Goal: Task Accomplishment & Management: Use online tool/utility

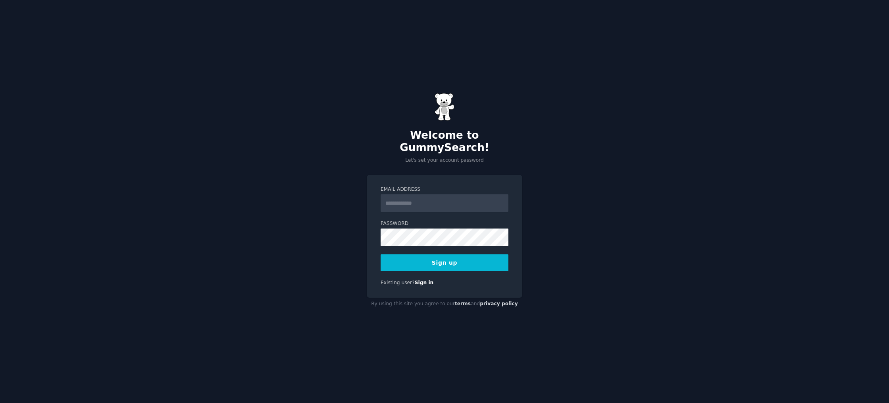
click at [415, 198] on input "Email Address" at bounding box center [445, 202] width 128 height 17
click at [416, 196] on input "Email Address" at bounding box center [445, 202] width 128 height 17
type input "**********"
click at [381, 254] on button "Sign up" at bounding box center [445, 262] width 128 height 17
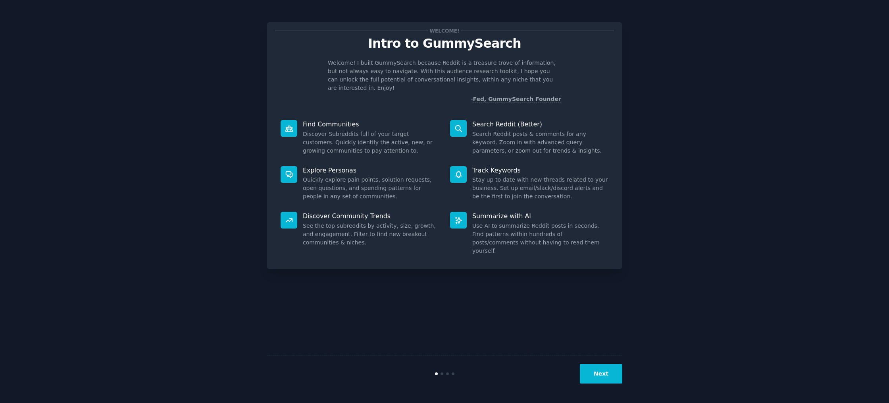
drag, startPoint x: 616, startPoint y: 359, endPoint x: 611, endPoint y: 366, distance: 8.4
click at [616, 359] on div "Next" at bounding box center [445, 373] width 356 height 37
click at [610, 370] on button "Next" at bounding box center [601, 373] width 42 height 19
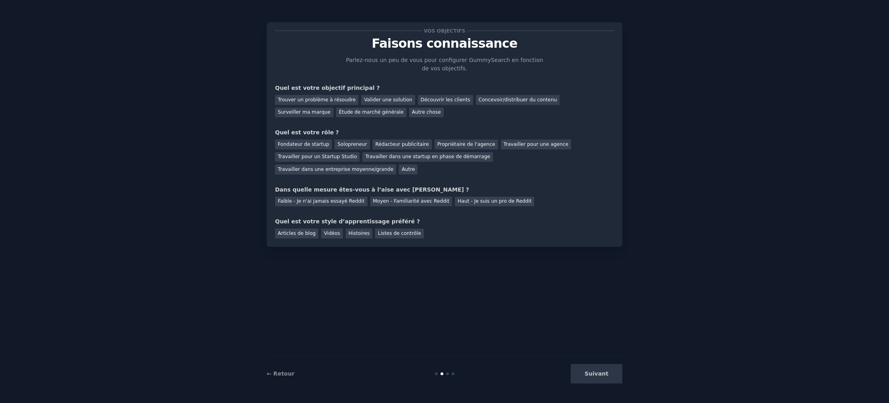
drag, startPoint x: 492, startPoint y: 65, endPoint x: 459, endPoint y: 67, distance: 33.0
click at [492, 65] on p "Parlez-nous un peu de vous pour configurer GummySearch en fonction de vos objec…" at bounding box center [445, 64] width 200 height 17
click at [353, 146] on font "Solopreneur" at bounding box center [351, 144] width 29 height 6
click at [316, 204] on div "Faible - Je n'ai jamais essayé Reddit" at bounding box center [321, 201] width 92 height 10
click at [331, 235] on font "Vidéos" at bounding box center [332, 233] width 16 height 6
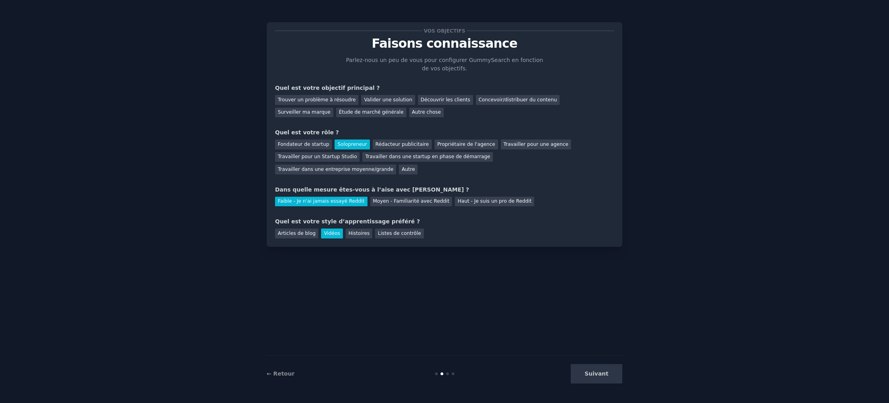
click at [391, 238] on div "Vos objectifs Faisons connaissance Parlez-nous un peu de vous pour configurer G…" at bounding box center [445, 134] width 356 height 224
click at [393, 236] on font "Listes de contrôle" at bounding box center [399, 233] width 43 height 6
click at [397, 238] on div "Vos objectifs Faisons connaissance Parlez-nous un peu de vous pour configurer G…" at bounding box center [445, 134] width 356 height 224
click at [397, 236] on div "Listes de contrôle" at bounding box center [399, 233] width 48 height 10
click at [348, 98] on font "Trouver un problème à résoudre" at bounding box center [317, 100] width 78 height 6
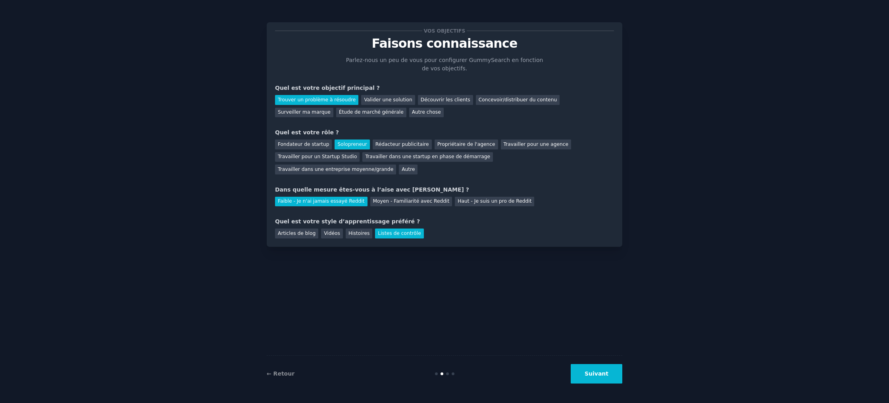
click at [607, 377] on button "Suivant" at bounding box center [597, 373] width 52 height 19
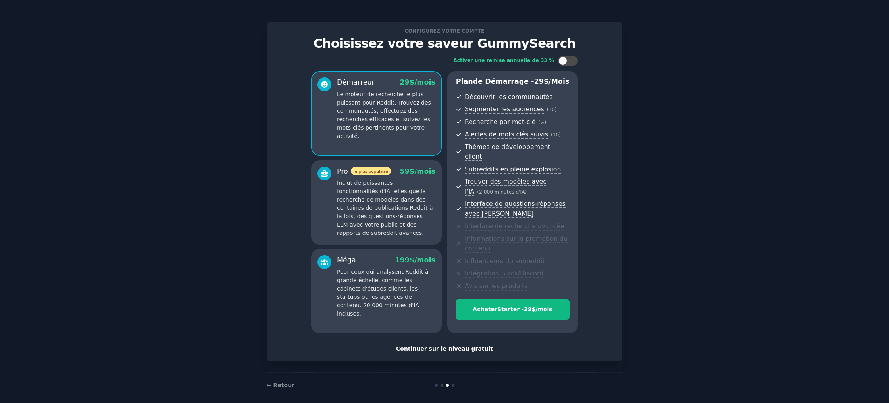
click at [451, 345] on font "Continuer sur le niveau gratuit" at bounding box center [444, 348] width 97 height 6
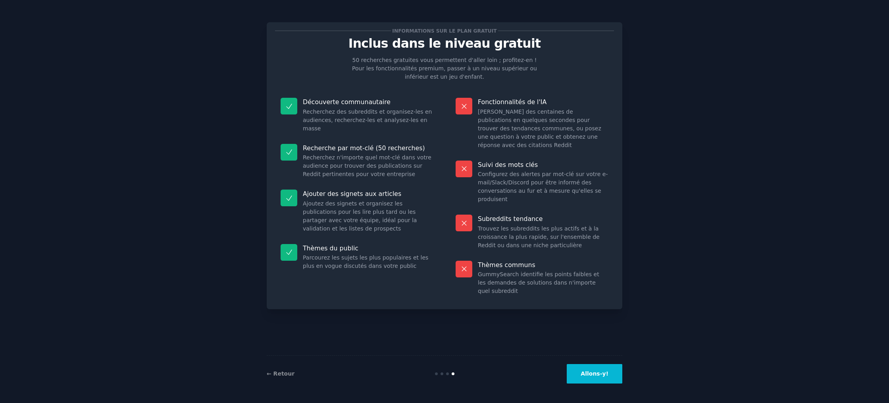
click at [597, 364] on button "Allons-y!" at bounding box center [595, 373] width 56 height 19
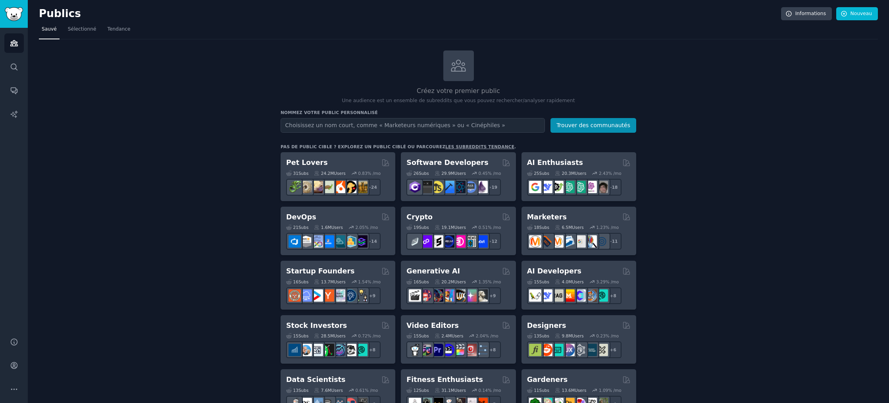
click at [433, 128] on input "text" at bounding box center [413, 125] width 264 height 15
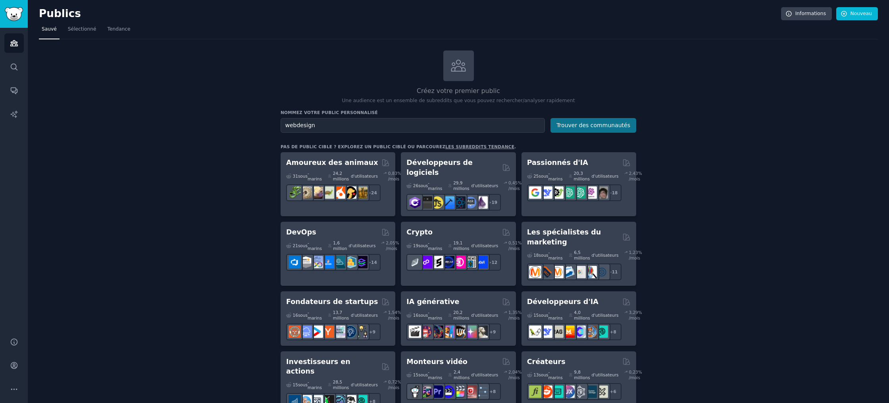
type input "webdesign"
click at [585, 122] on font "Trouver des communautés" at bounding box center [594, 125] width 74 height 6
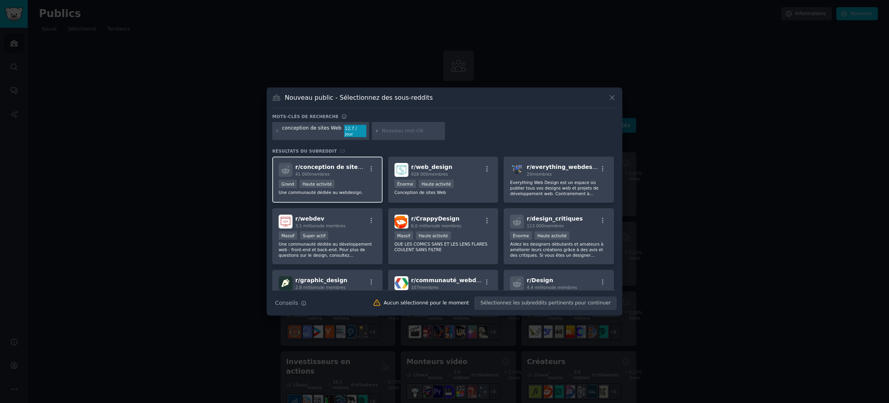
click at [340, 183] on div ">= 80e percentile pour les soumissions / jour Grand Haute activité" at bounding box center [328, 184] width 98 height 10
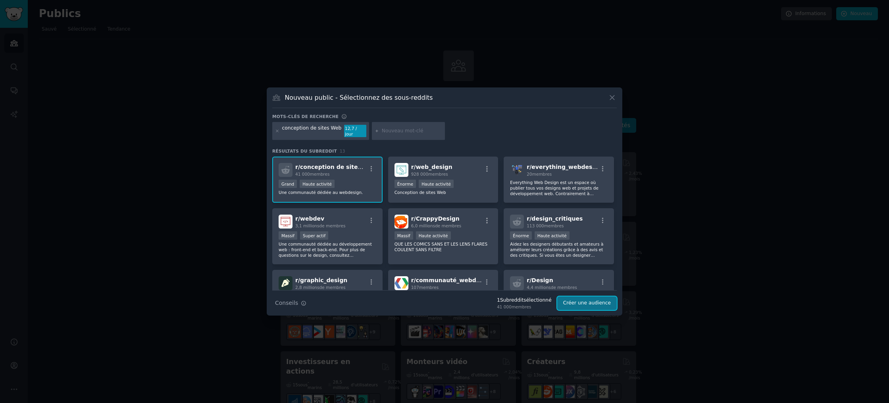
click at [569, 301] on font "Créer une audience" at bounding box center [587, 303] width 48 height 6
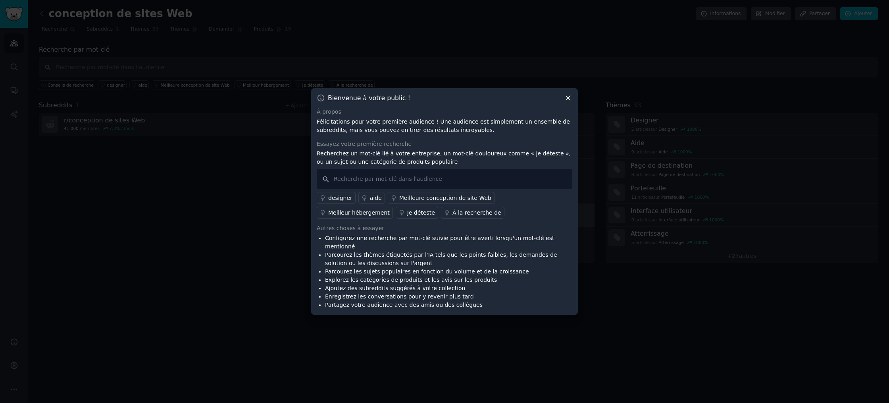
click at [366, 204] on link "aide" at bounding box center [371, 198] width 27 height 12
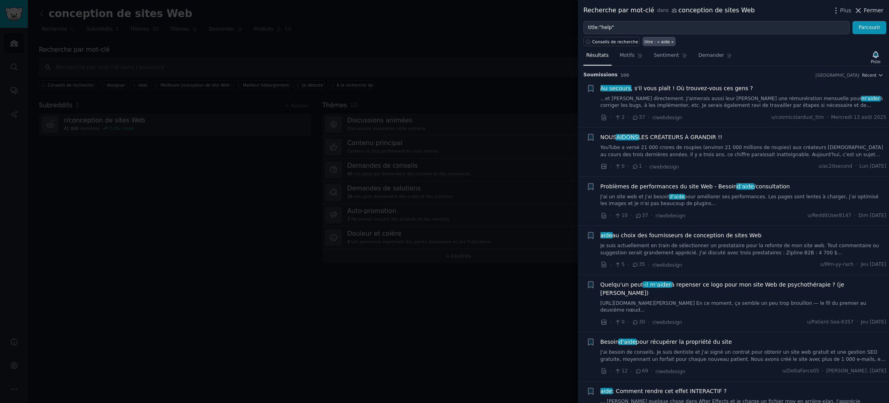
click at [867, 8] on font "Fermer" at bounding box center [873, 10] width 19 height 6
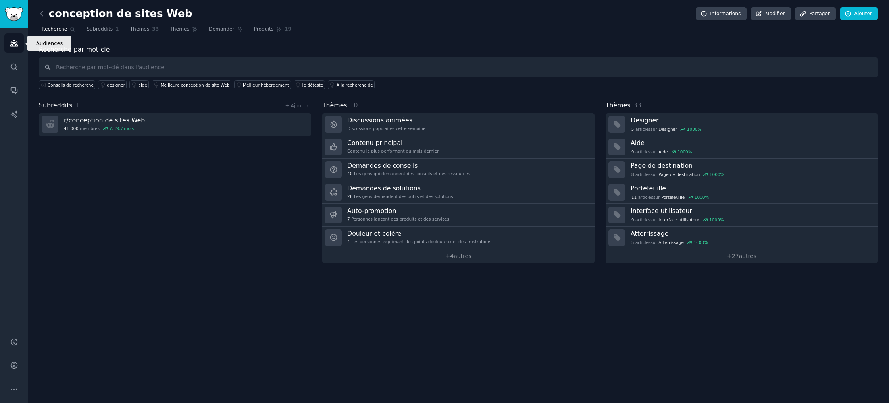
click at [15, 47] on icon "Barre latérale" at bounding box center [14, 43] width 8 height 8
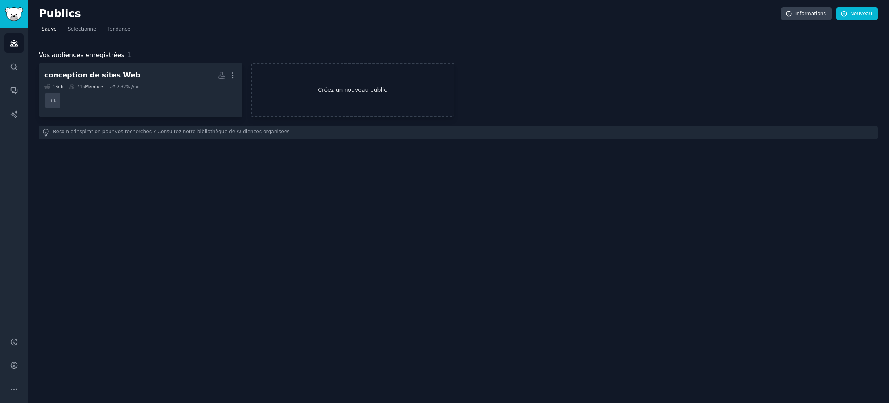
click at [403, 102] on link "Créez un nouveau public" at bounding box center [353, 90] width 204 height 54
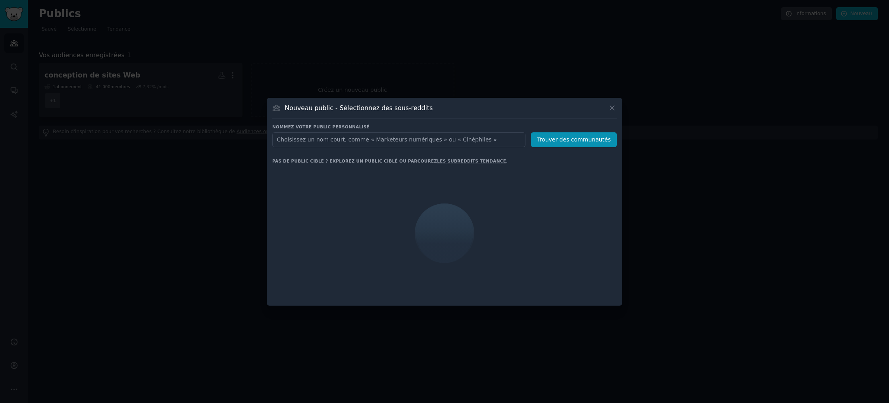
click at [365, 143] on input "text" at bounding box center [398, 139] width 253 height 15
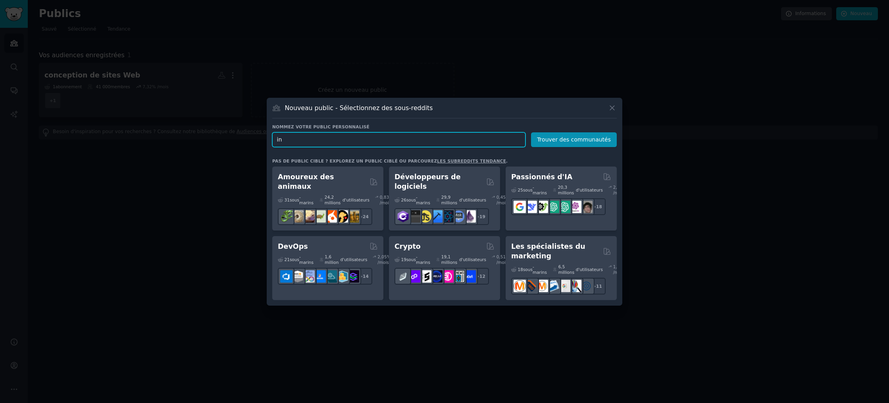
click at [348, 139] on input "in" at bounding box center [398, 139] width 253 height 15
paste input "fopreneurs"
type input "infopreneur"
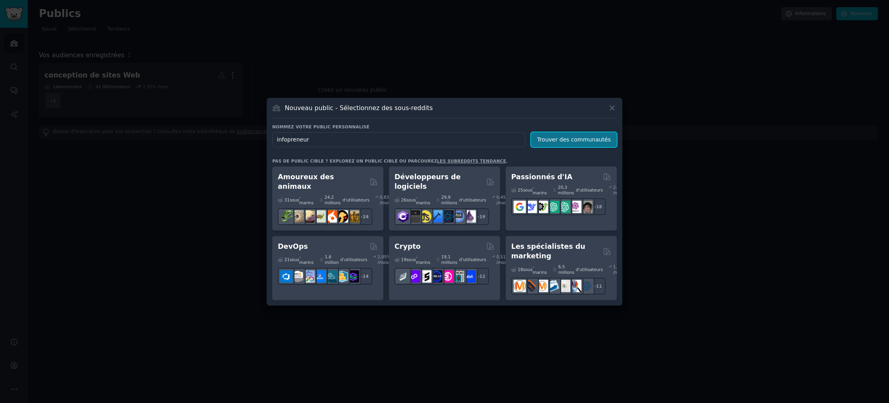
click at [595, 142] on font "Trouver des communautés" at bounding box center [574, 139] width 74 height 6
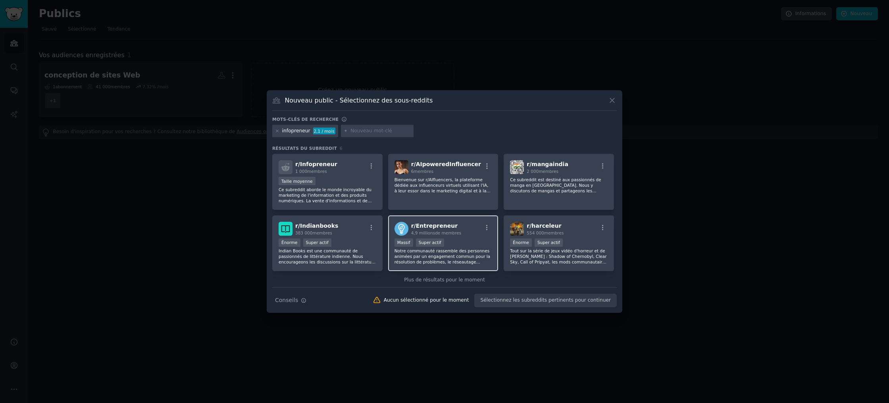
click at [466, 261] on font "Notre communauté rassemble des personnes animées par un engagement commun pour …" at bounding box center [443, 289] width 97 height 83
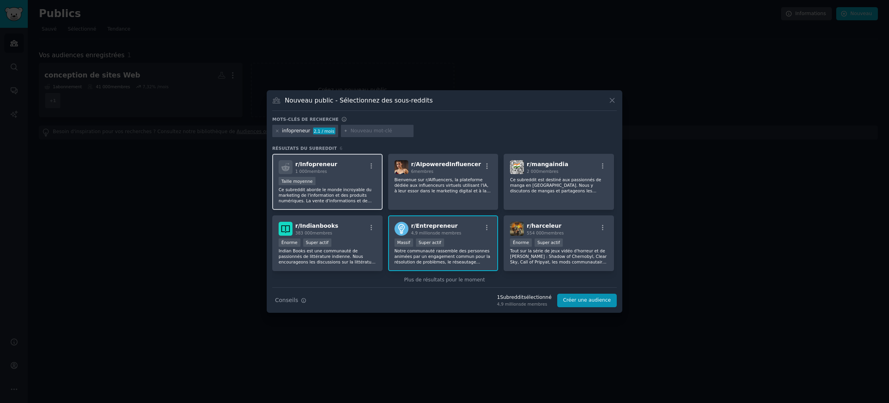
click at [366, 205] on div "r/ Infopreneur 1 000 membres Taille moyenne Ce subreddit aborde le monde incroy…" at bounding box center [327, 182] width 110 height 56
click at [596, 299] on font "Créer une audience" at bounding box center [587, 300] width 48 height 6
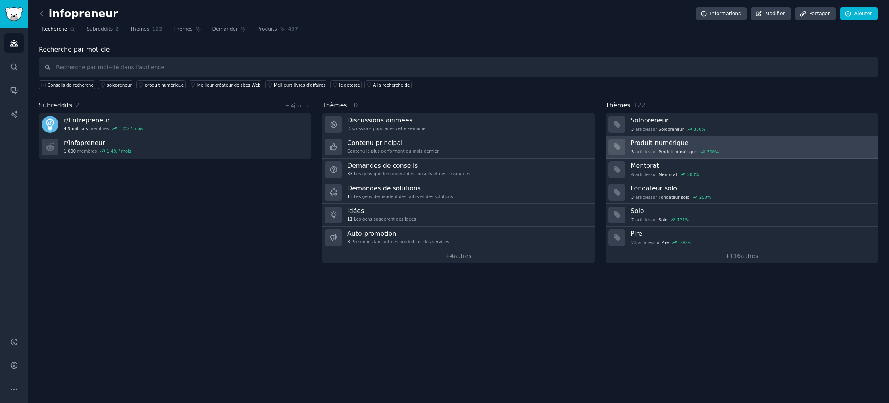
click at [668, 144] on font "Produit numérique" at bounding box center [660, 143] width 58 height 8
